Goal: Information Seeking & Learning: Learn about a topic

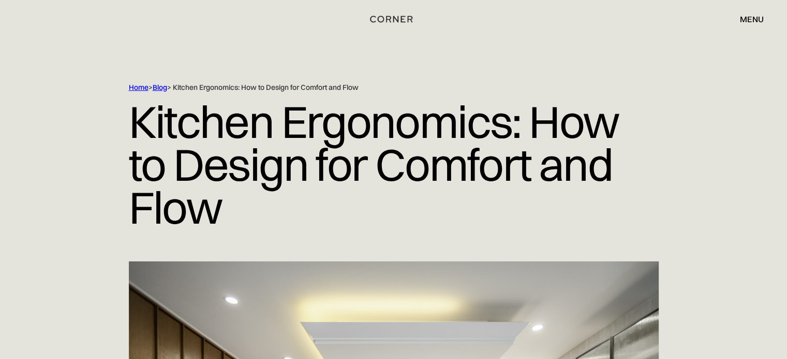
click at [162, 88] on link "Blog" at bounding box center [160, 87] width 14 height 9
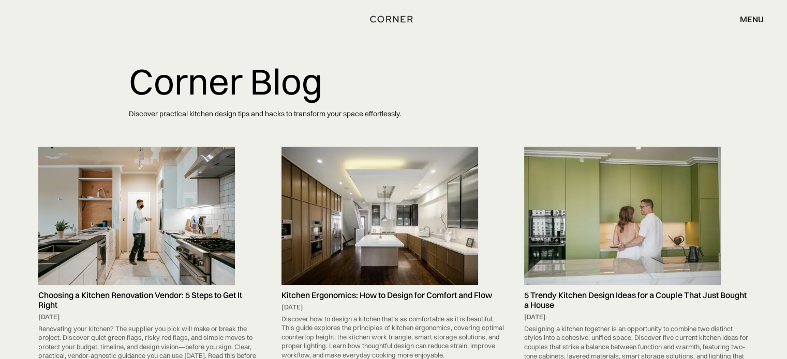
click at [180, 204] on img at bounding box center [136, 216] width 197 height 138
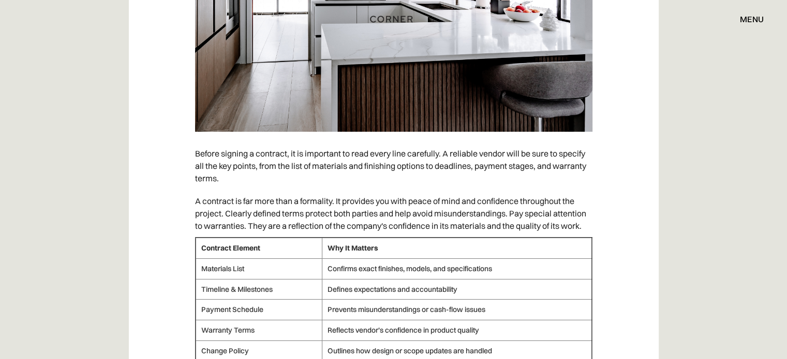
scroll to position [3862, 0]
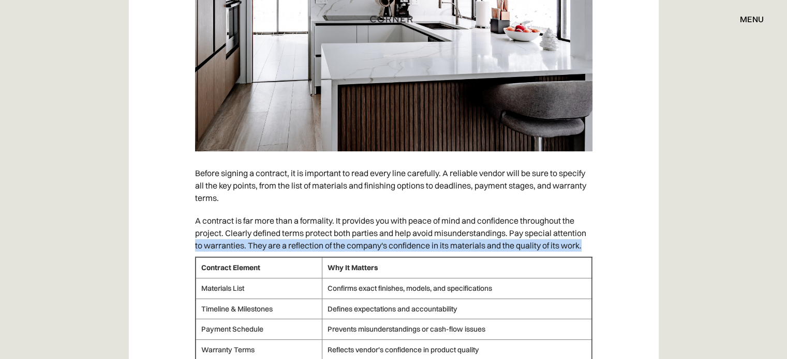
drag, startPoint x: 780, startPoint y: 264, endPoint x: 794, endPoint y: 231, distance: 36.4
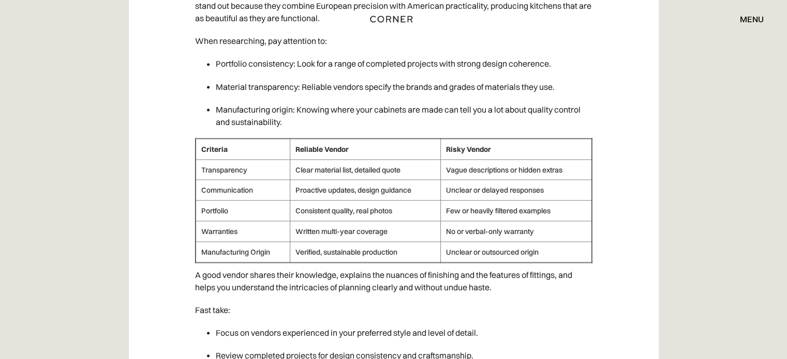
scroll to position [0, 0]
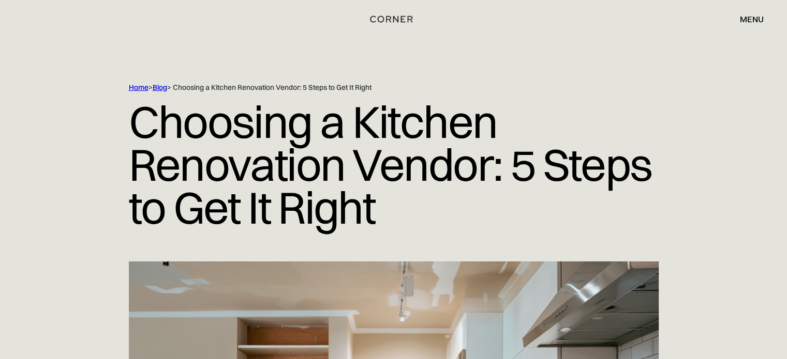
click at [158, 86] on link "Blog" at bounding box center [160, 87] width 14 height 9
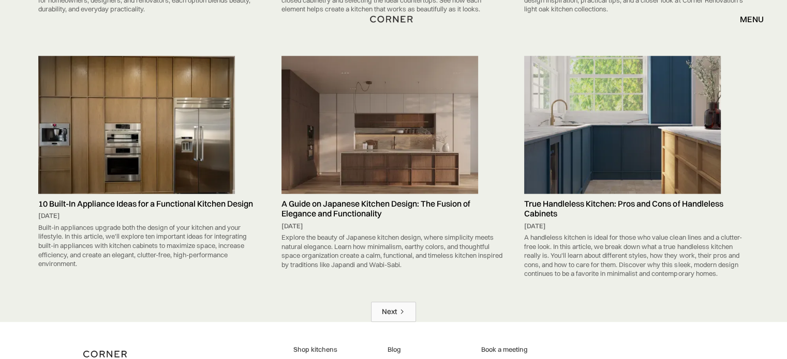
scroll to position [5137, 0]
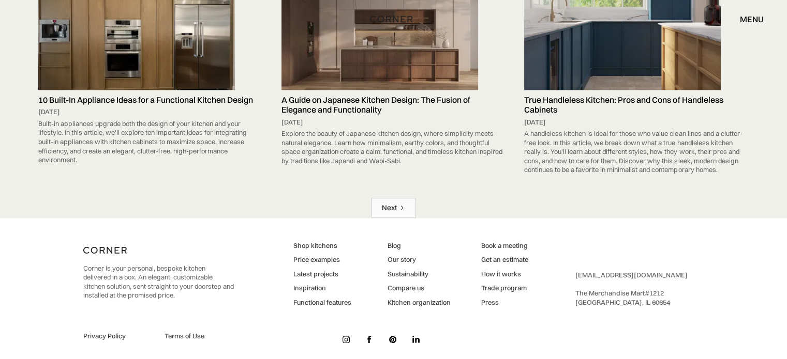
click at [395, 198] on link "Next" at bounding box center [393, 208] width 45 height 20
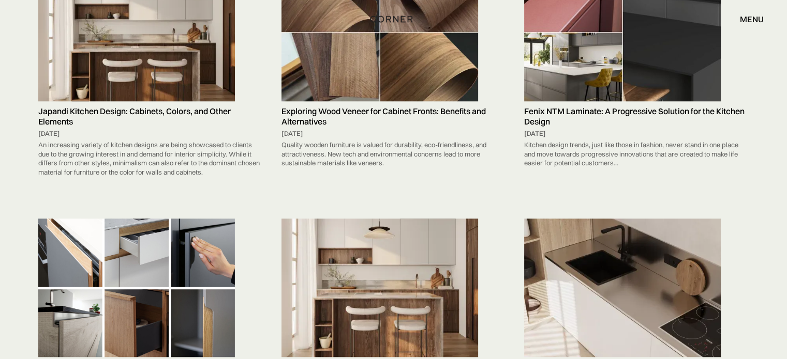
scroll to position [4958, 0]
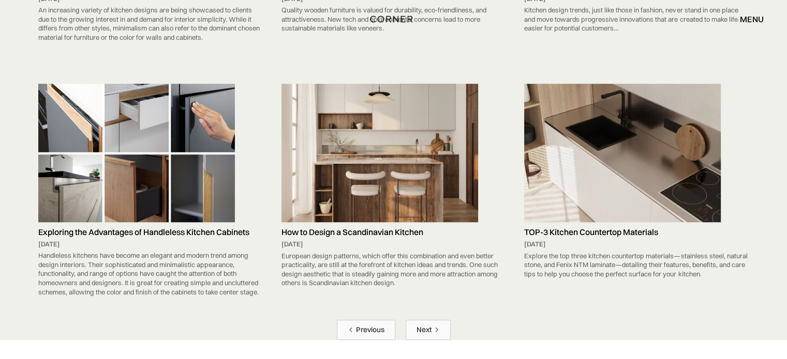
click at [425, 325] on div "Next" at bounding box center [423, 330] width 15 height 10
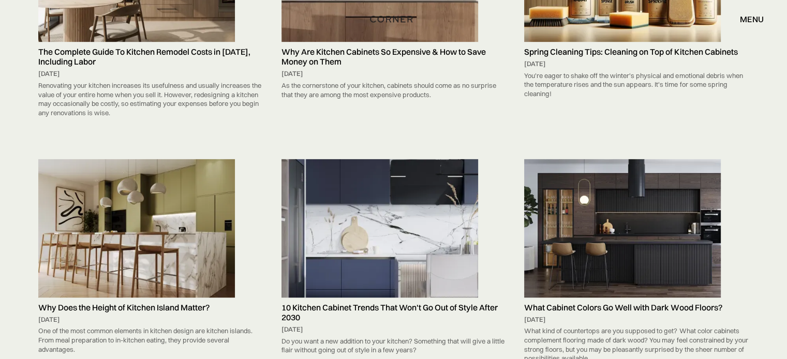
scroll to position [413, 0]
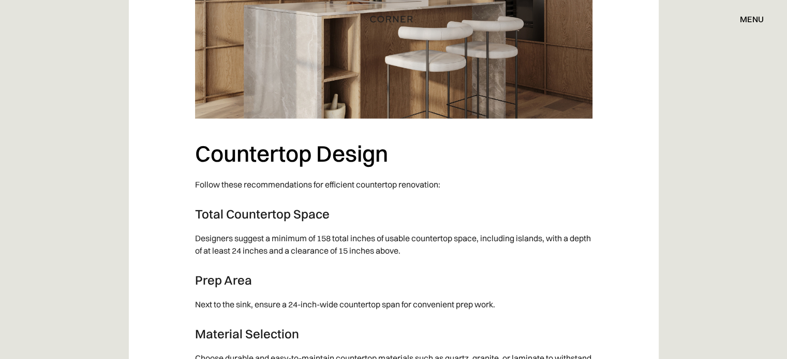
scroll to position [2207, 0]
